Goal: Information Seeking & Learning: Compare options

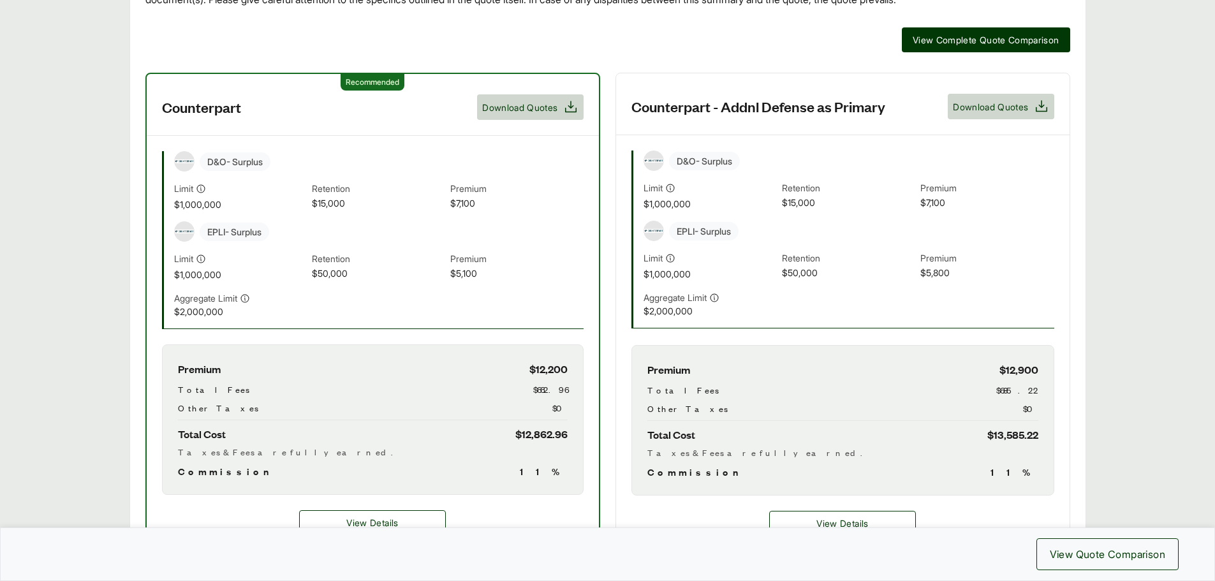
scroll to position [128, 0]
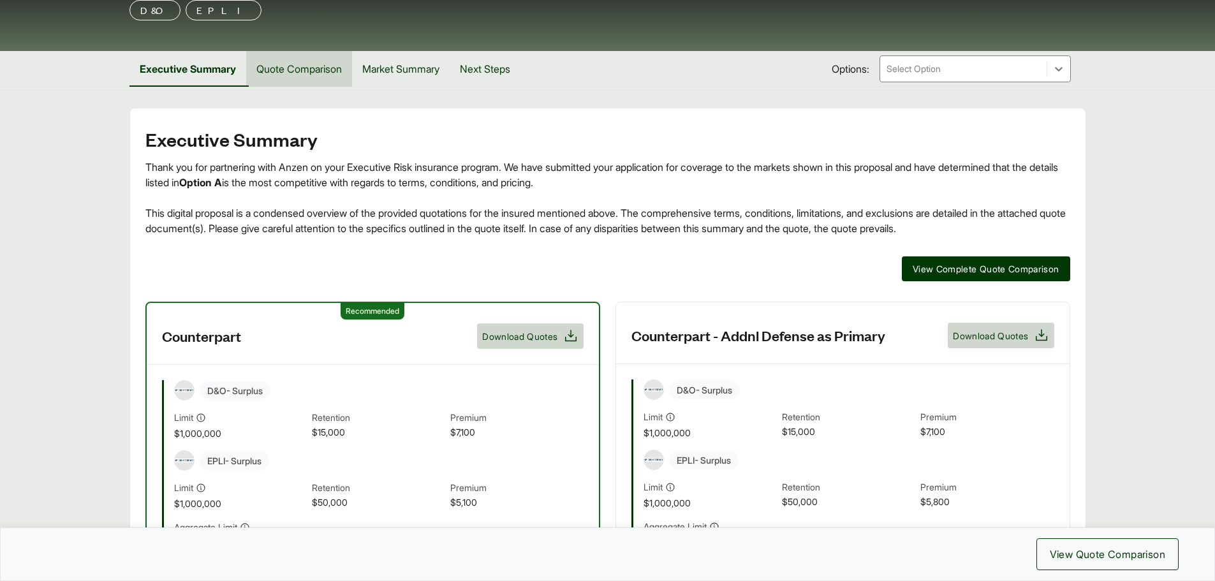
click at [316, 63] on button "Quote Comparison" at bounding box center [299, 69] width 106 height 36
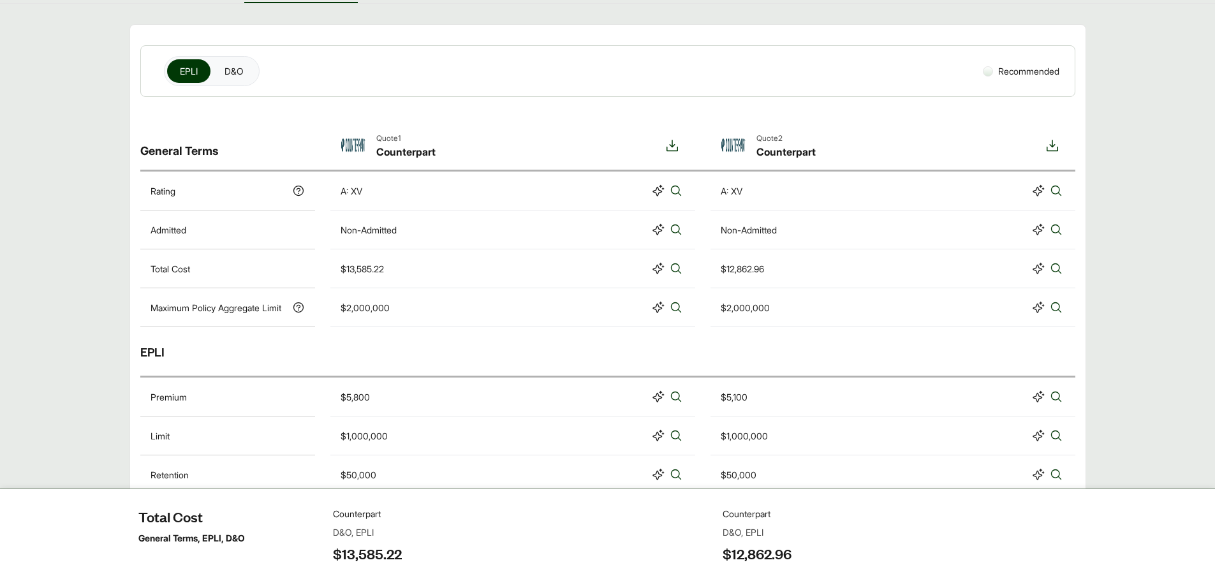
scroll to position [64, 0]
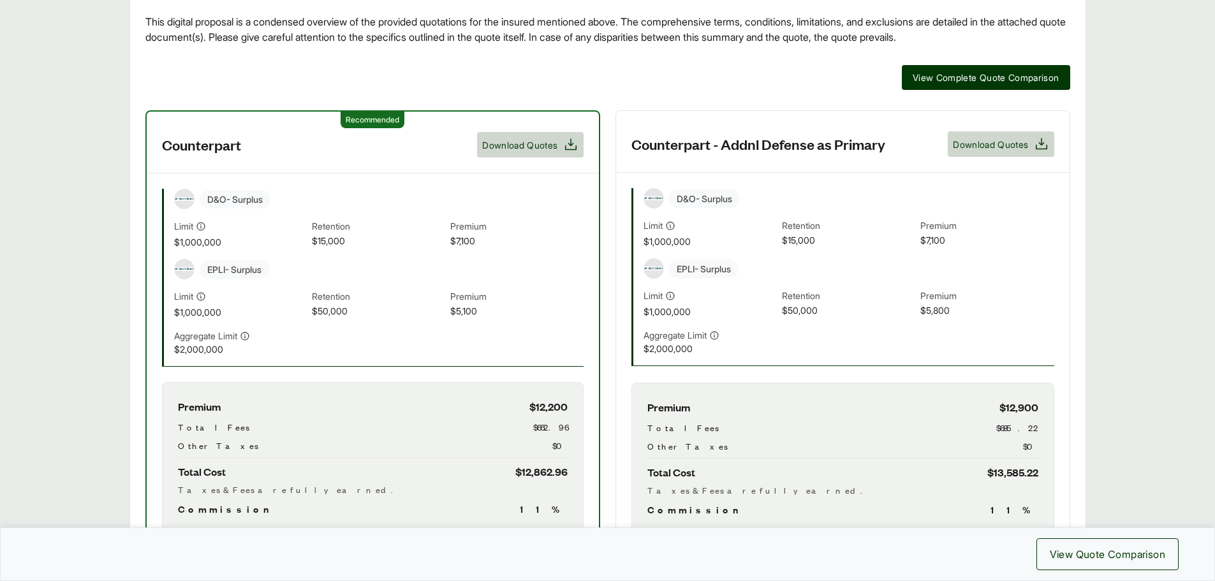
scroll to position [128, 0]
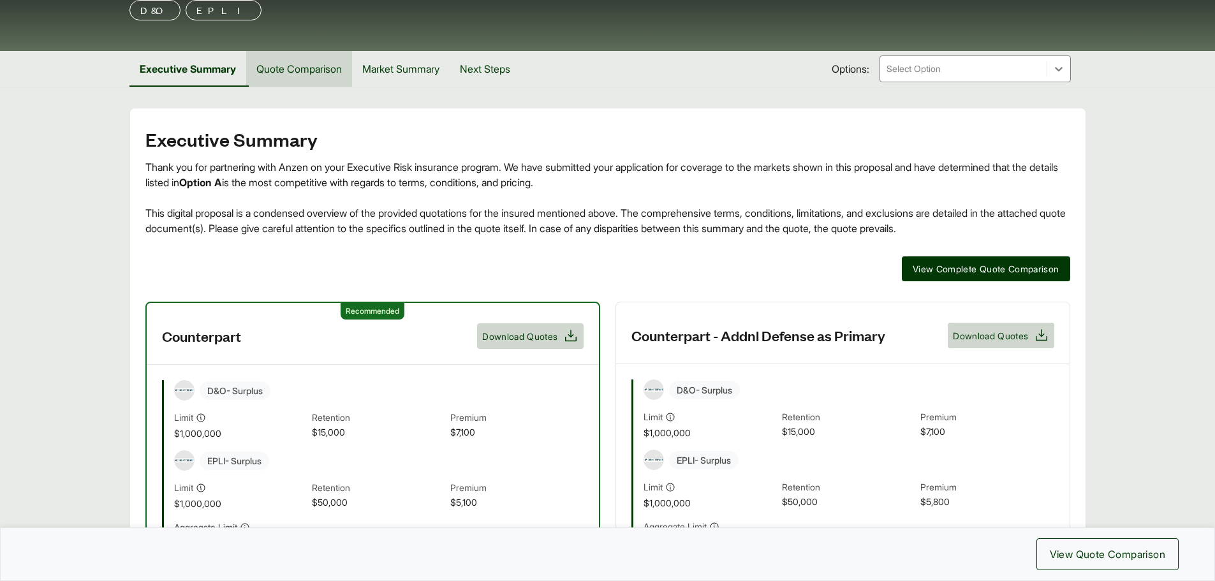
click at [308, 73] on button "Quote Comparison" at bounding box center [299, 69] width 106 height 36
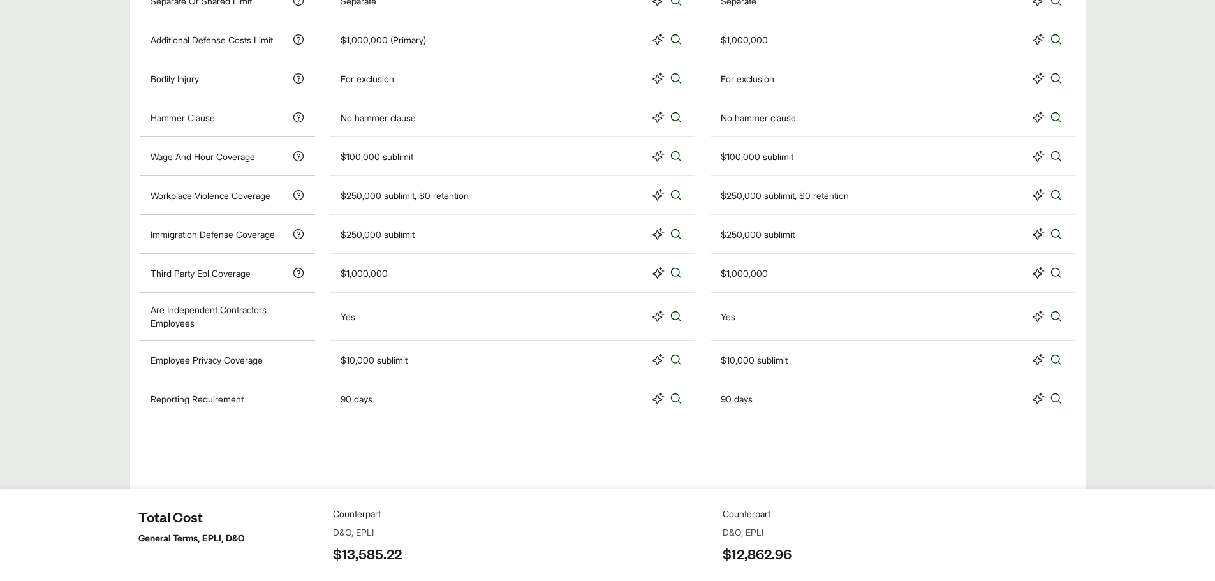
scroll to position [531, 0]
